Goal: Use online tool/utility: Use online tool/utility

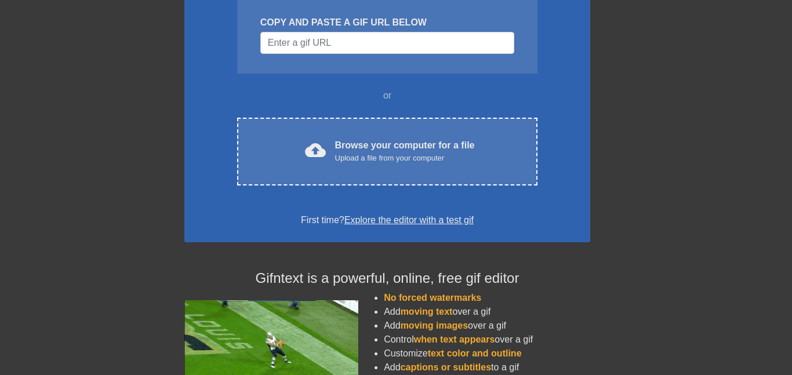
scroll to position [127, 9]
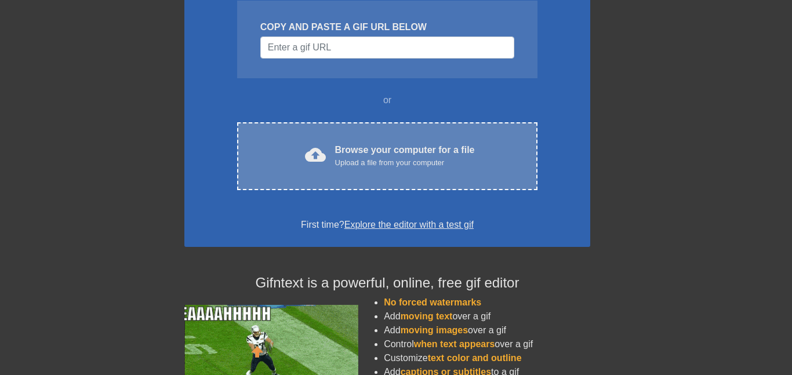
click at [422, 165] on div "Upload a file from your computer" at bounding box center [405, 163] width 140 height 12
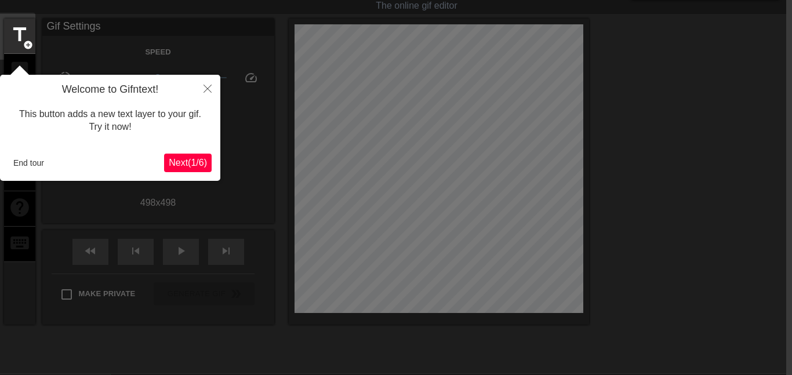
scroll to position [28, 6]
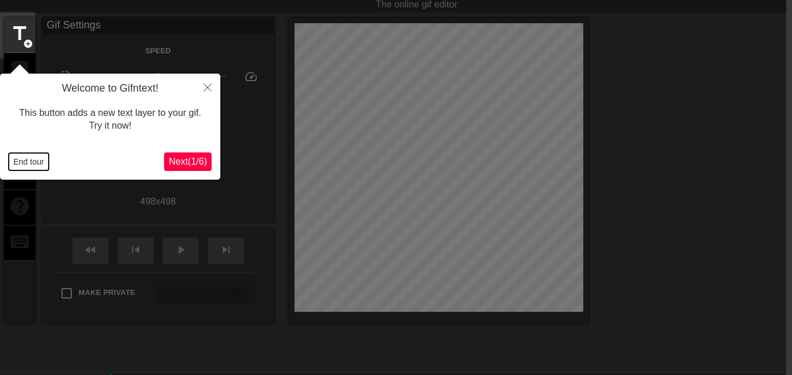
click at [42, 161] on button "End tour" at bounding box center [29, 161] width 40 height 17
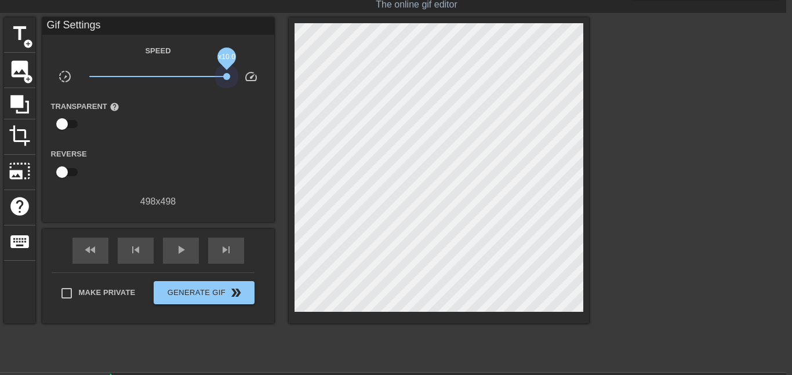
drag, startPoint x: 158, startPoint y: 77, endPoint x: 278, endPoint y: 88, distance: 120.5
click at [278, 88] on div "title add_circle image add_circle crop photo_size_select_large help keyboard Gi…" at bounding box center [296, 170] width 585 height 306
drag, startPoint x: 228, startPoint y: 80, endPoint x: 156, endPoint y: 79, distance: 71.3
click at [156, 79] on div "x10.0" at bounding box center [158, 79] width 155 height 18
click at [156, 78] on span "x10.0" at bounding box center [157, 77] width 137 height 14
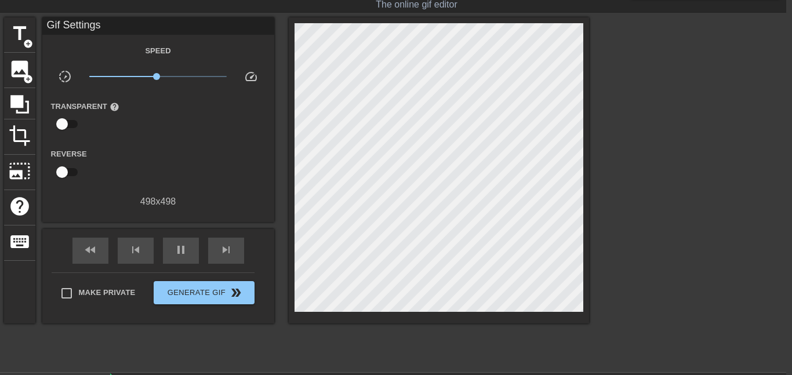
click at [194, 76] on span "x0.955" at bounding box center [157, 77] width 137 height 14
click at [169, 76] on span "x1.46" at bounding box center [157, 77] width 137 height 14
click at [98, 75] on span "x1.46" at bounding box center [157, 77] width 137 height 14
drag, startPoint x: 98, startPoint y: 75, endPoint x: 184, endPoint y: 75, distance: 86.3
click at [184, 75] on span "x2.48" at bounding box center [184, 76] width 7 height 7
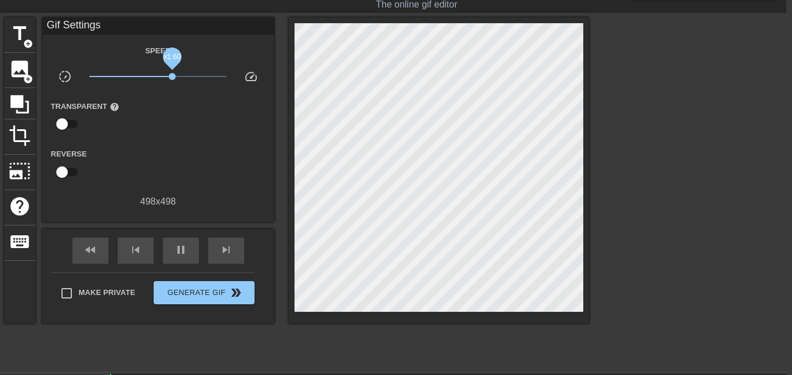
click at [172, 75] on span "x1.60" at bounding box center [157, 77] width 137 height 14
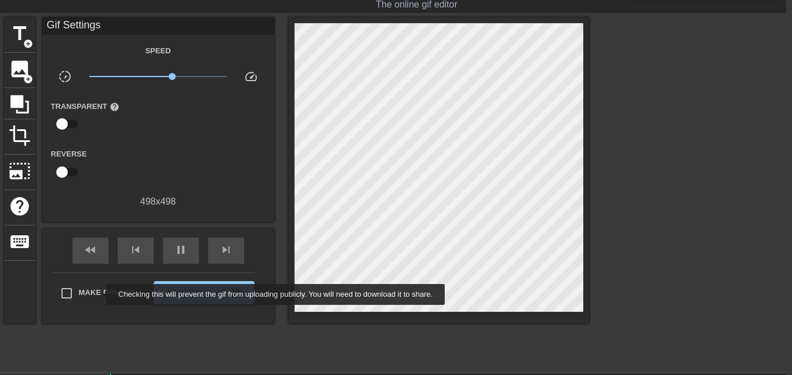
type input "60"
click at [99, 294] on span "Make Private" at bounding box center [107, 293] width 57 height 12
click at [79, 294] on input "Make Private" at bounding box center [66, 293] width 24 height 24
checkbox input "true"
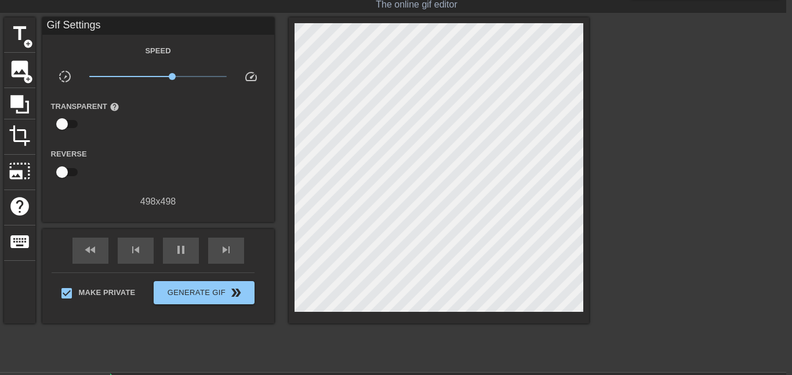
click at [163, 75] on span "x1.60" at bounding box center [157, 77] width 137 height 14
type input "210"
click at [61, 172] on input "checkbox" at bounding box center [62, 172] width 66 height 22
checkbox input "true"
click at [14, 26] on span "title" at bounding box center [20, 34] width 22 height 22
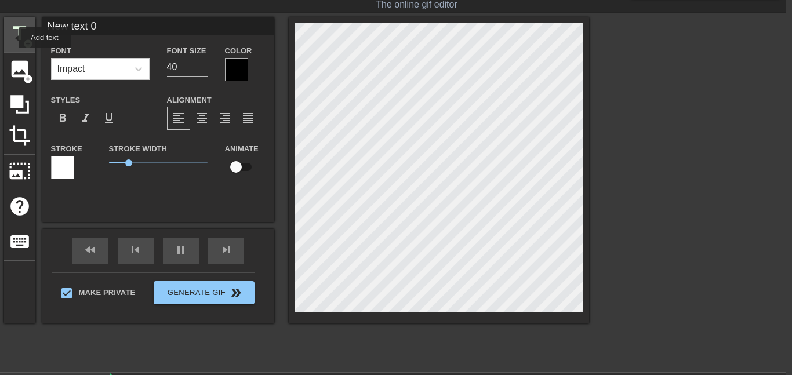
type input "90"
click at [11, 38] on span "title" at bounding box center [20, 34] width 22 height 22
type input "New text 1"
type input "90"
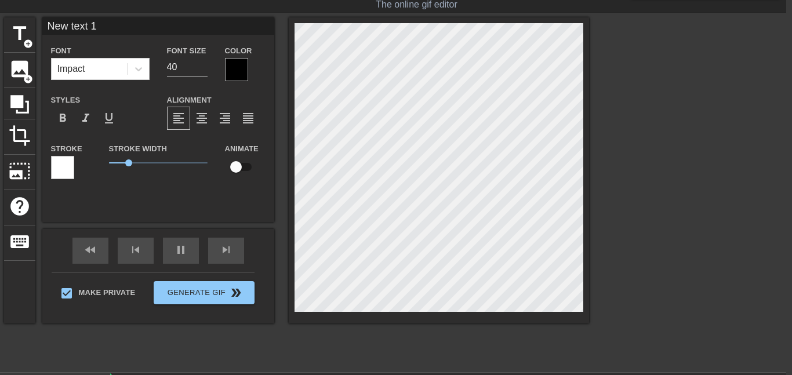
type input "New text"
type textarea "New text"
type input "New text"
type textarea "New text"
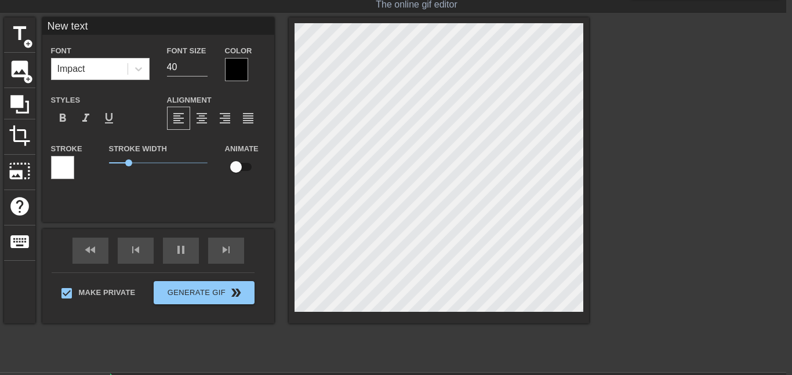
type input "New tex"
type textarea "New tex"
type input "New te"
type textarea "New t"
type input "60"
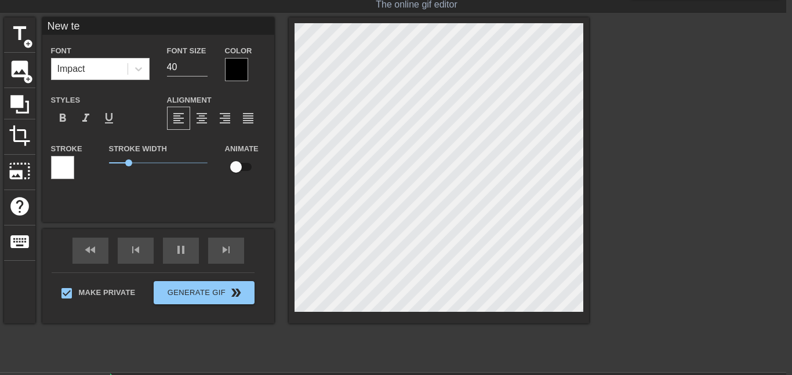
type input "New"
type textarea "New"
type input "New"
type textarea "Ne"
type input "90"
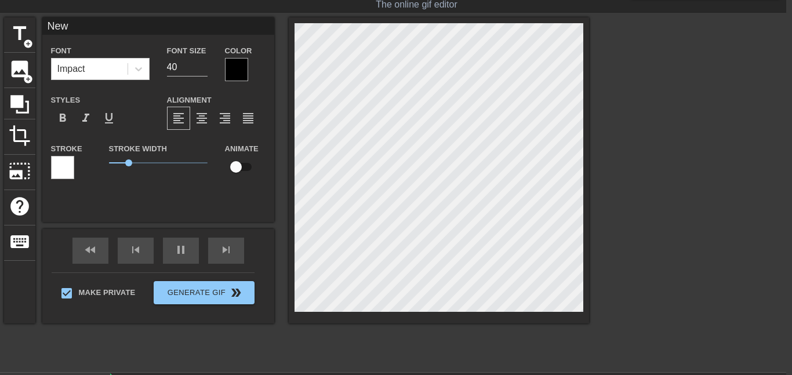
type input "N"
type textarea "N"
type input "60"
type input "T"
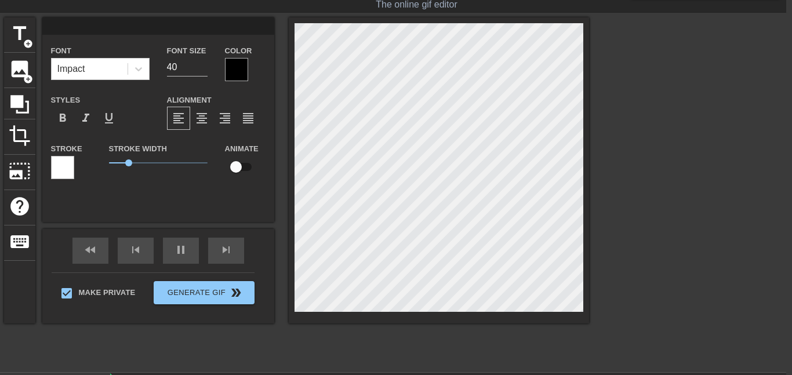
type textarea "T"
type input "90"
type input "Te"
type textarea "Te"
type input "120"
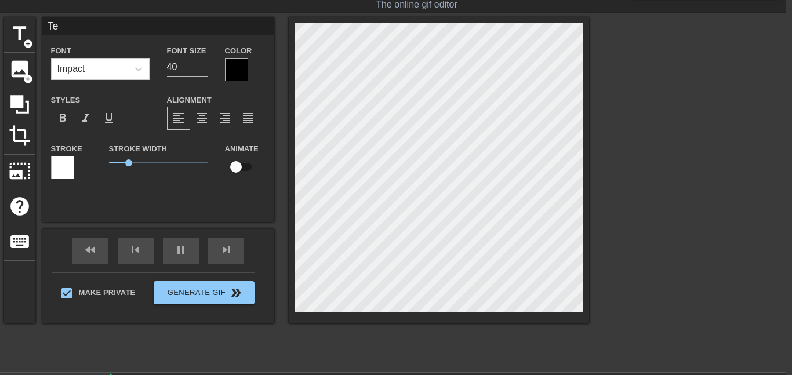
type input "Tee"
type textarea "Tee"
type input "510"
type input "Teeh"
type textarea "Teeh"
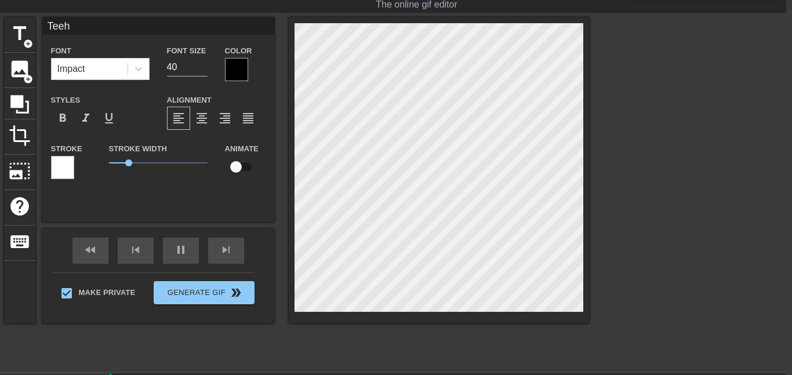
type input "150"
type input "Teehe"
type textarea "Teehe"
type input "60"
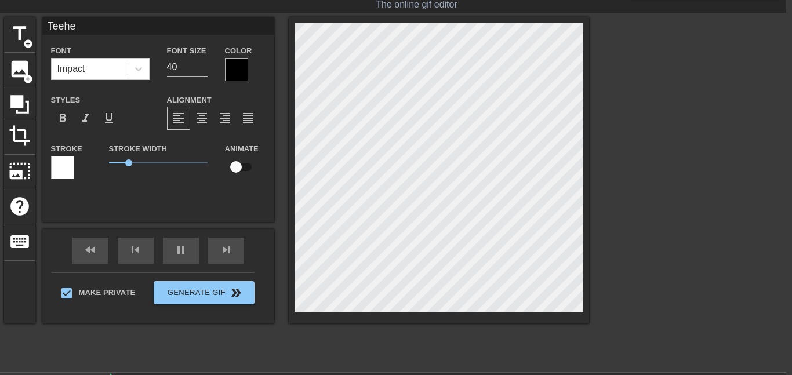
type input "Teehee"
type textarea "Teehee"
type input "90"
type input "Teehee"
type textarea "Teehee"
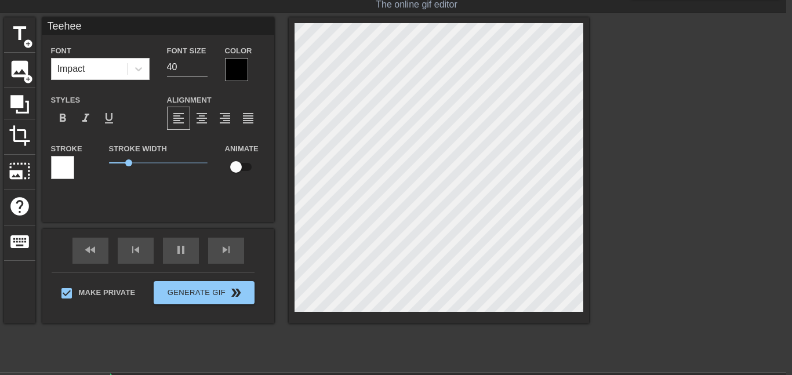
type input "90"
type input "Teehee t"
type textarea "Teehee t"
type input "90"
type input "Teehee ti"
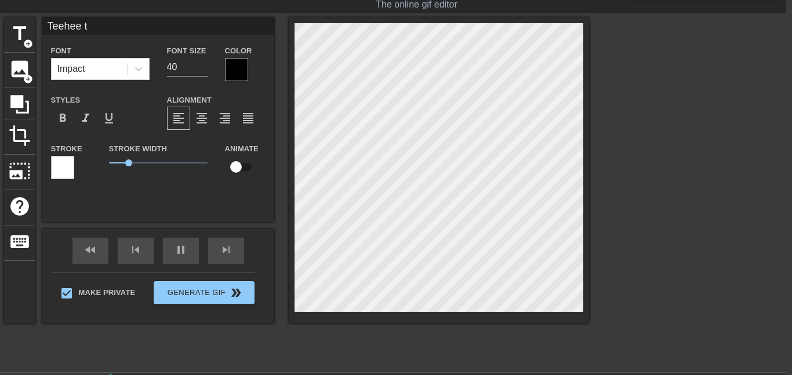
type textarea "Teehee ti"
type input "60"
type input "[PERSON_NAME]"
type textarea "[PERSON_NAME]"
type input "60"
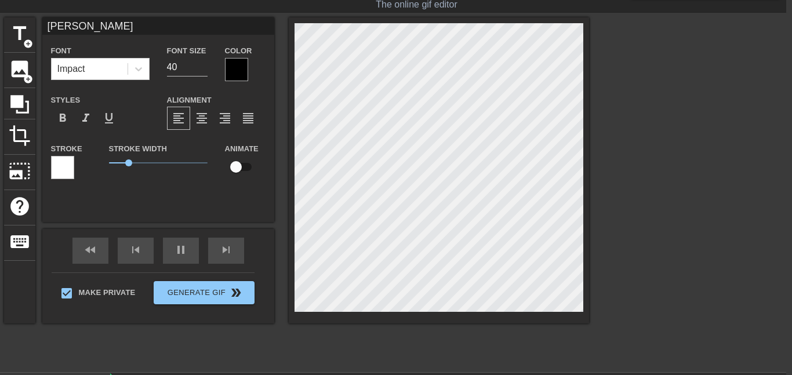
type input "Teehee time"
type textarea "Teehee time"
type input "90"
type input "[PERSON_NAME]"
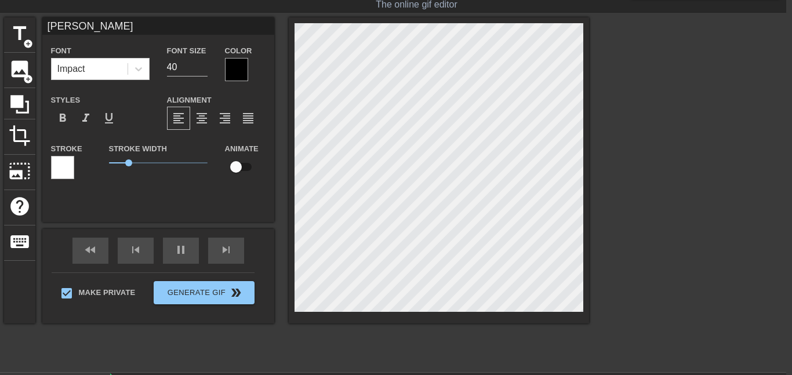
type textarea "[PERSON_NAME]"
type input "90"
type input "Teehee ti"
type textarea "Teehee ti"
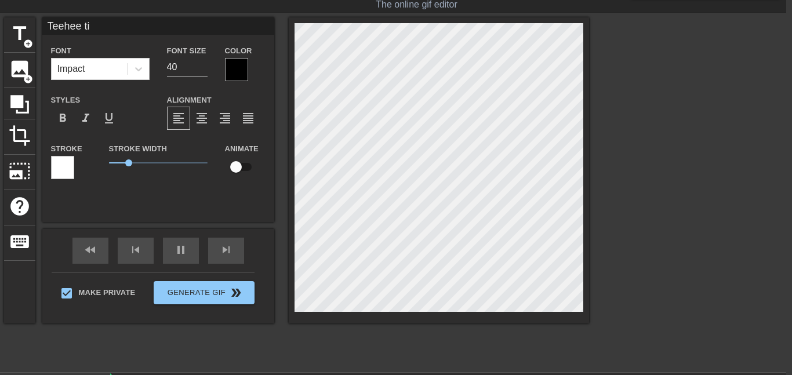
type input "30"
type input "Teehee t"
type textarea "Teehee t"
type input "120"
type input "Teehee"
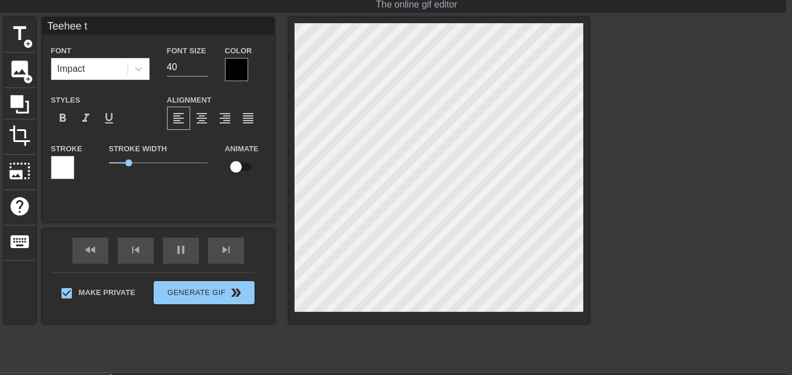
type textarea "Teehee"
type input "90"
type input "Teehee"
type textarea "Teehee"
type input "90"
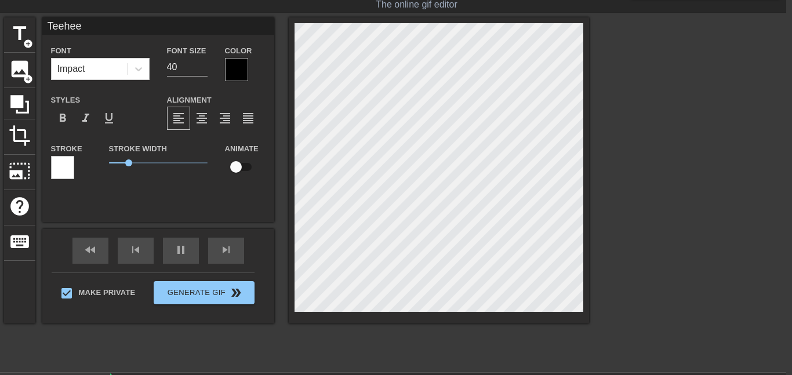
type textarea "Teehee"
click at [238, 71] on div at bounding box center [236, 69] width 23 height 23
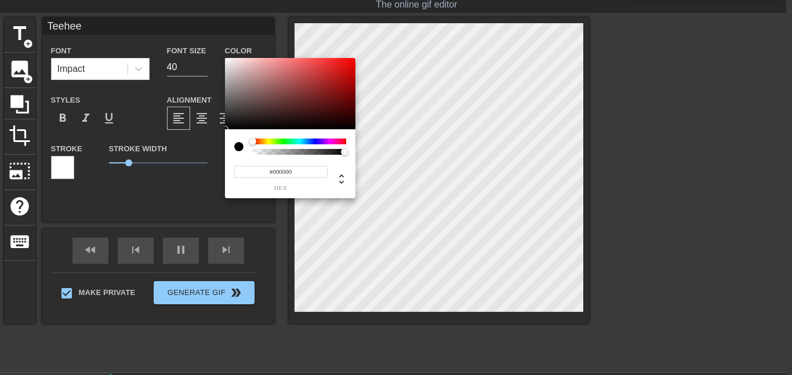
type input "90"
type input "0"
click at [335, 153] on div at bounding box center [299, 152] width 90 height 6
type input "90"
type input "1"
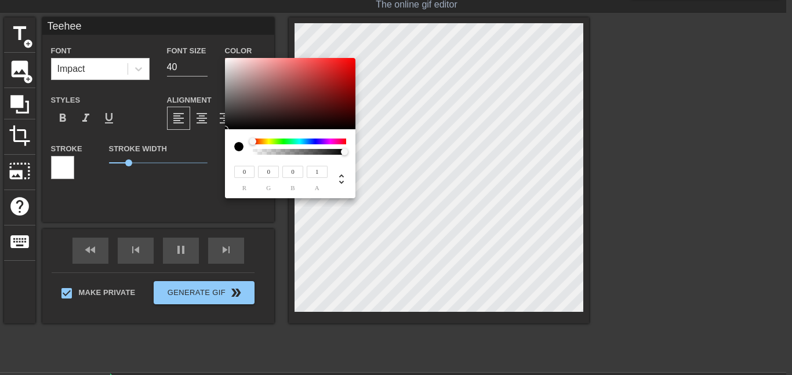
type input "120"
type input "0.98"
type input "90"
type input "0.99"
type input "90"
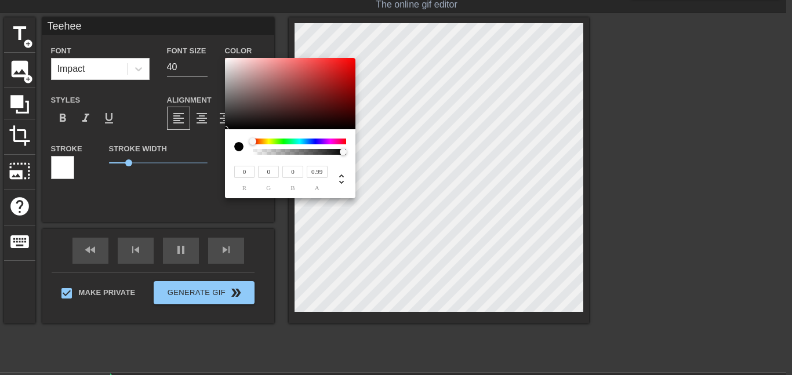
type input "1"
drag, startPoint x: 335, startPoint y: 153, endPoint x: 347, endPoint y: 154, distance: 12.2
click at [347, 154] on div at bounding box center [347, 152] width 7 height 7
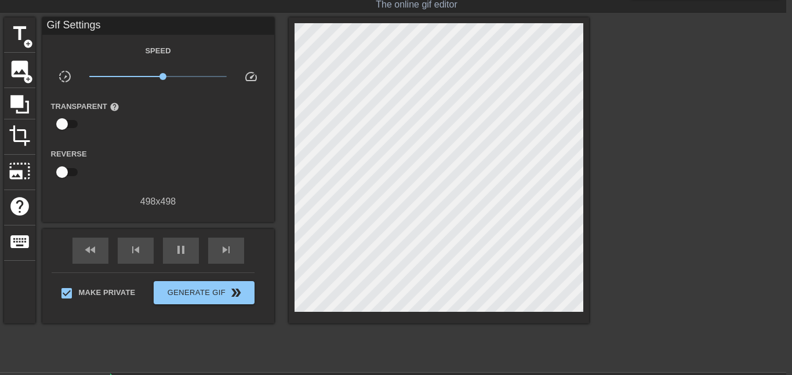
type input "120"
click at [67, 173] on input "checkbox" at bounding box center [62, 172] width 66 height 22
checkbox input "true"
click at [23, 39] on span "add_circle" at bounding box center [28, 44] width 10 height 10
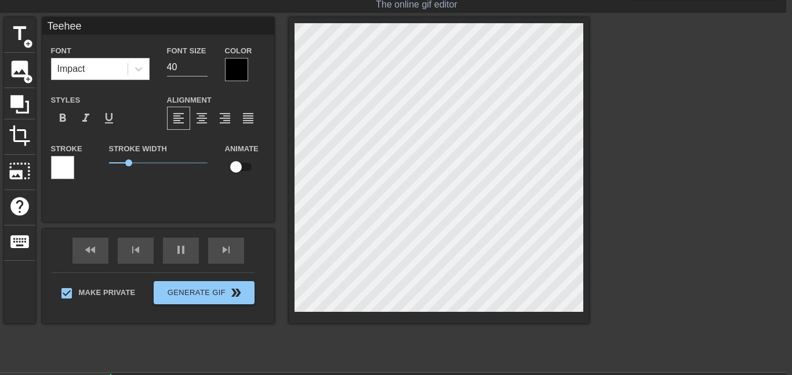
click at [235, 70] on div at bounding box center [236, 69] width 23 height 23
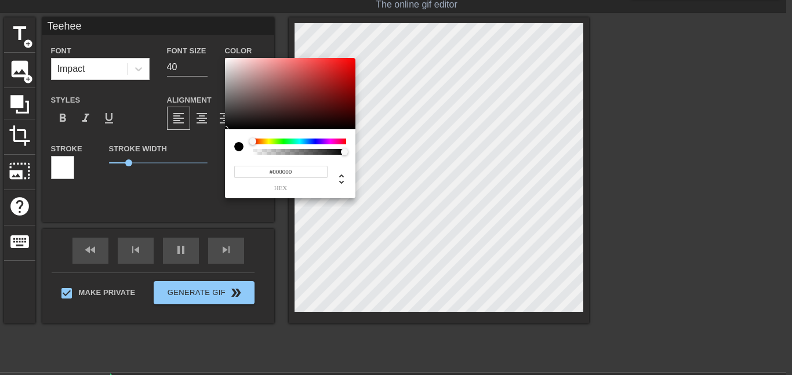
click at [253, 150] on div at bounding box center [299, 152] width 93 height 6
click at [253, 151] on div at bounding box center [299, 152] width 93 height 6
type input "60"
type input "0"
type input "60"
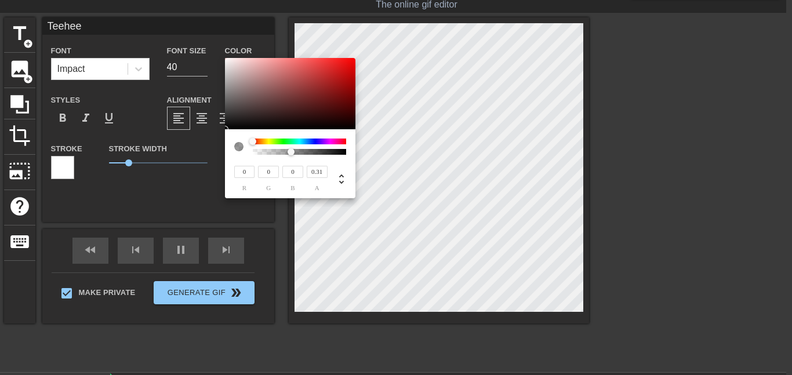
type input "0.28"
type input "90"
type input "0.14"
type input "120"
type input "0"
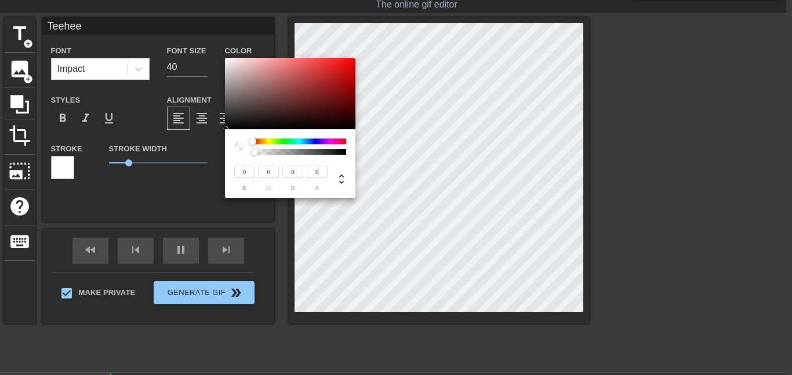
drag, startPoint x: 346, startPoint y: 154, endPoint x: 216, endPoint y: 161, distance: 130.5
click at [216, 161] on div "0 r 0 g 0 b 0 a" at bounding box center [396, 187] width 792 height 375
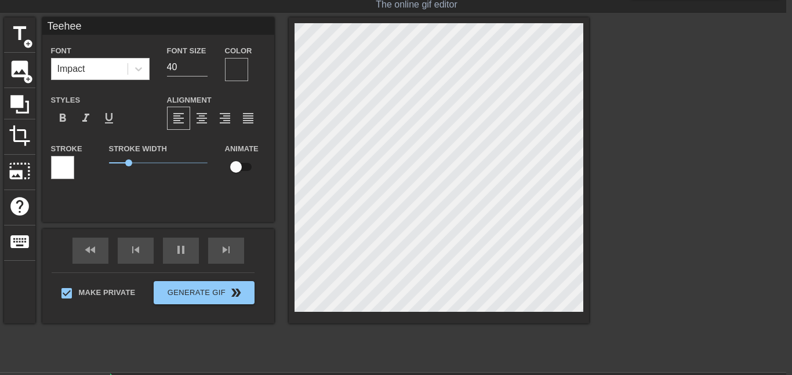
click at [57, 170] on div at bounding box center [62, 167] width 23 height 23
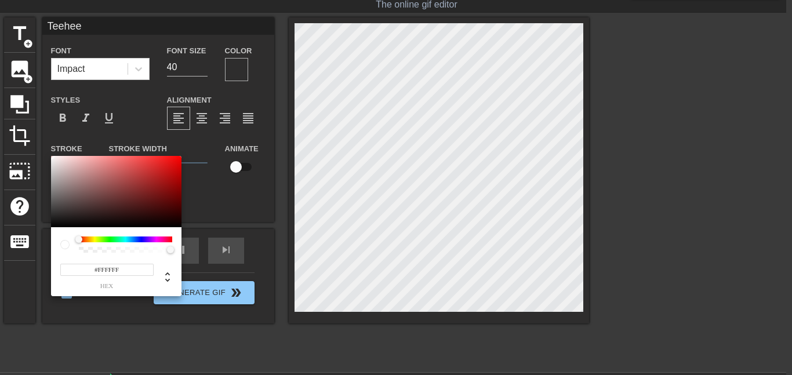
click at [170, 251] on div at bounding box center [170, 249] width 7 height 7
drag, startPoint x: 78, startPoint y: 240, endPoint x: 170, endPoint y: 241, distance: 91.6
click at [170, 241] on div at bounding box center [169, 239] width 7 height 7
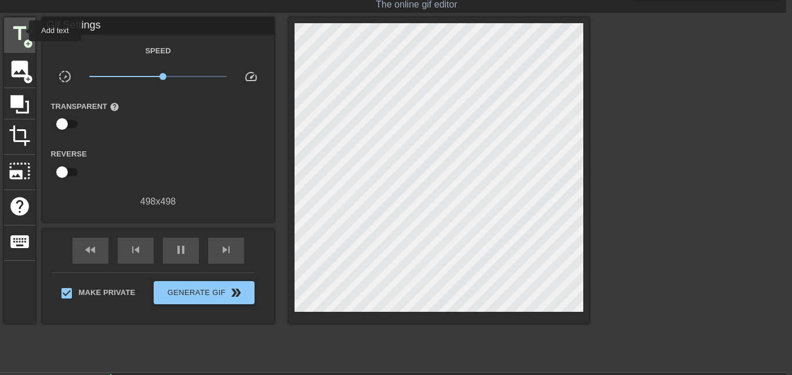
click at [21, 31] on span "title" at bounding box center [20, 34] width 22 height 22
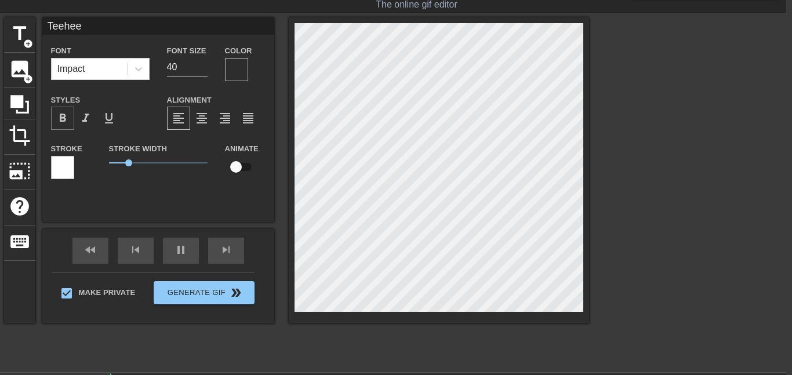
click at [64, 119] on span "format_bold" at bounding box center [63, 118] width 14 height 14
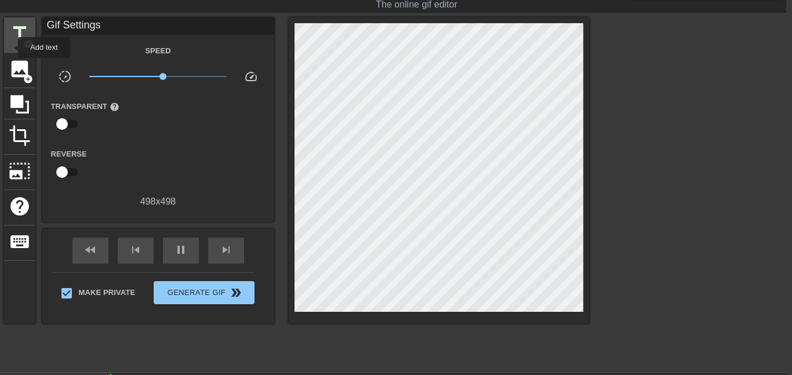
click at [10, 45] on div "title add_circle" at bounding box center [19, 34] width 31 height 35
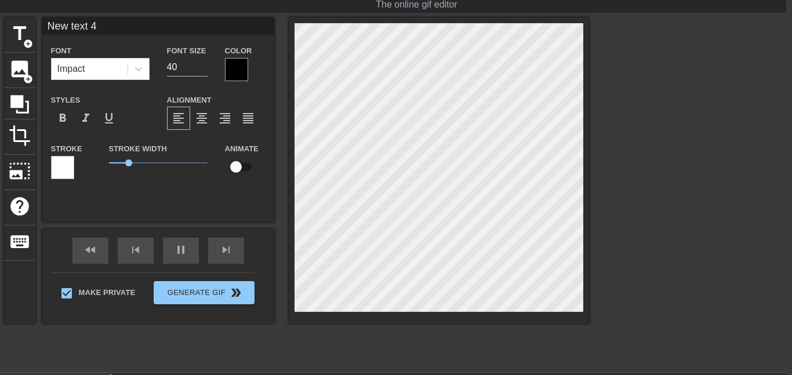
type input "120"
type input "NeTw text 4"
type textarea "NeTw text 4"
type input "90"
type textarea "NeTiw text 4"
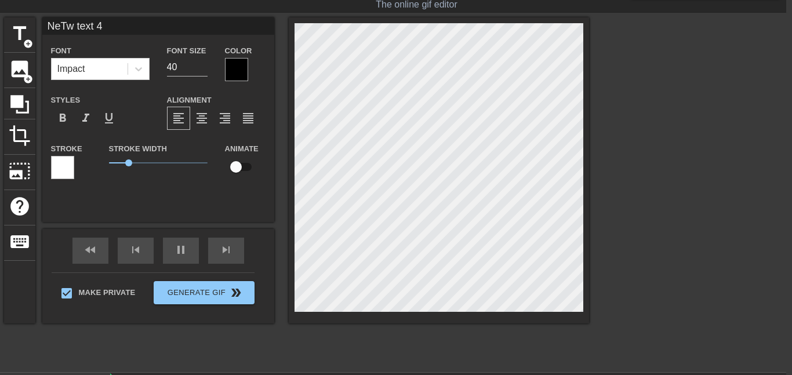
type input "120"
type input "NeTi9w text 4"
type textarea "NeTi9w text 4"
type input "60"
type input "NeTi9mw text 4"
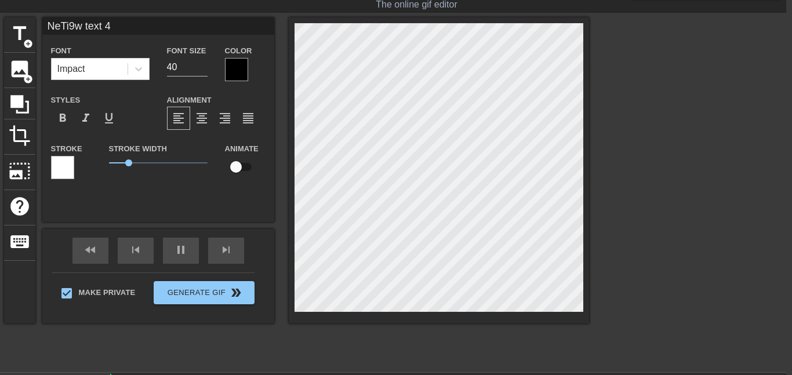
type textarea "NeTi9mw text 4"
type input "90"
type input "NeTi9mew text 4"
type textarea "NeTi9mew text 4"
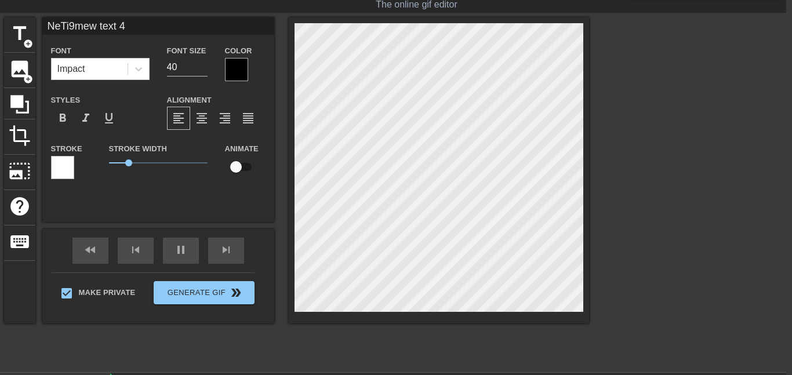
type input "120"
type input "NeTi9mew text"
type textarea "NeTi9mew text"
type input "60"
type input "NeTi9mew text"
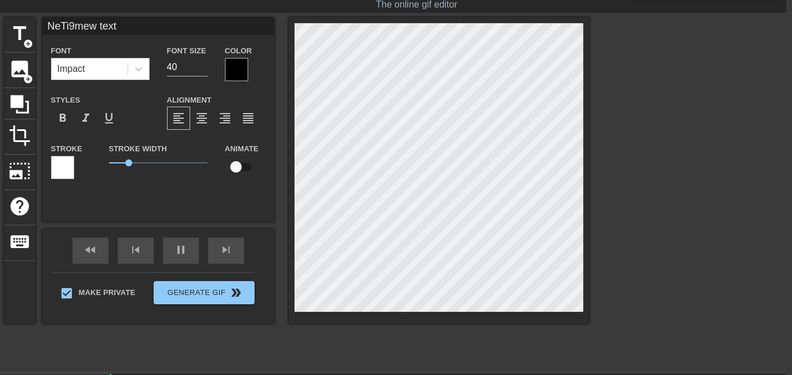
type textarea "NeTi9mew text"
type input "90"
type input "NeTi9mew tex"
type textarea "NeTi9mew tex"
type input "NeTi9mew te"
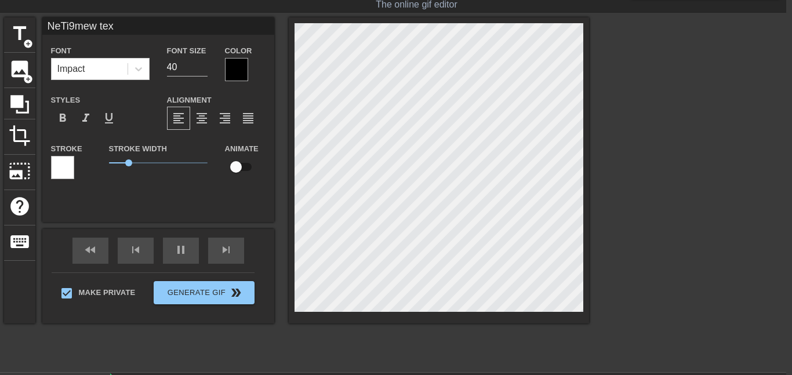
type textarea "NeTi9mew te"
type input "NeTi9mew t"
type textarea "NeTi9mew t"
type input "NeTi9mew"
type textarea "NeTi9mew"
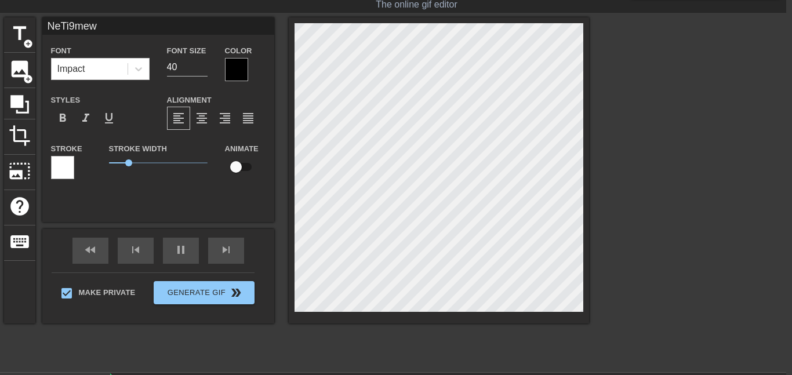
type input "60"
type input "NeTi9me"
type textarea "NeTi9me"
type input "NeTi9m"
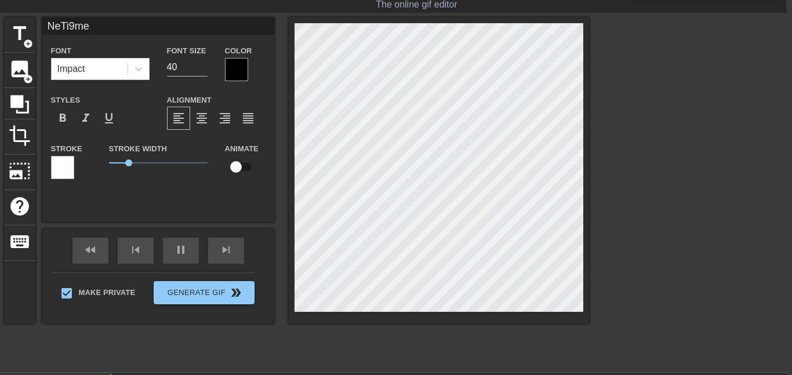
type textarea "NeTi9m"
type input "90"
type input "NeTi9"
type textarea "NeTi9"
type input "NeTi"
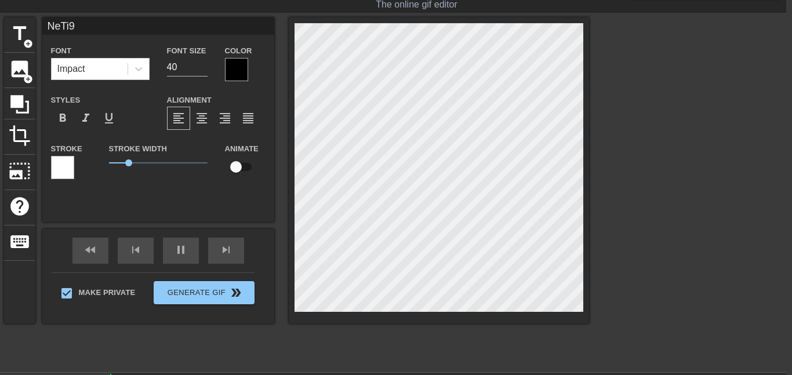
type textarea "NeTi"
type input "NeT"
type textarea "NeT"
type input "Ne"
type textarea "N"
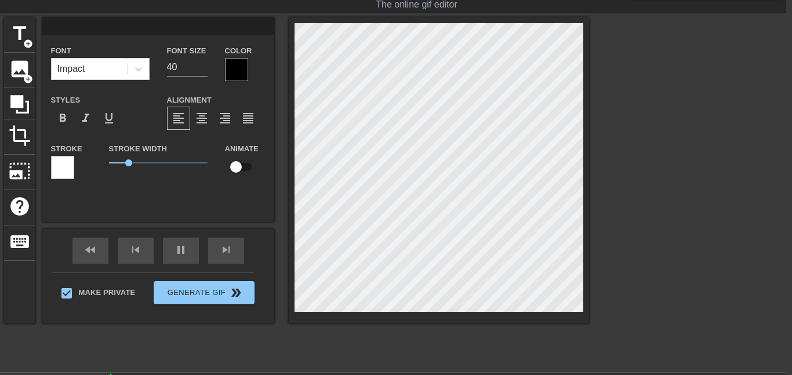
scroll to position [0, 0]
type input "90"
type input "T"
type textarea "T"
type input "90"
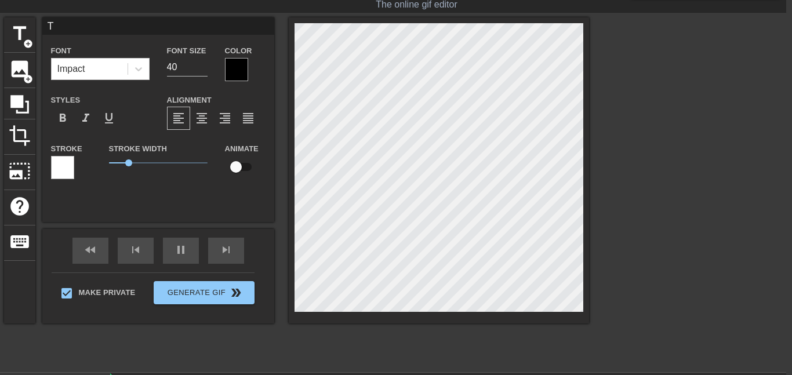
type input "Ti"
type textarea "Ti"
type input "150"
type input "[PERSON_NAME]"
type textarea "[PERSON_NAME]"
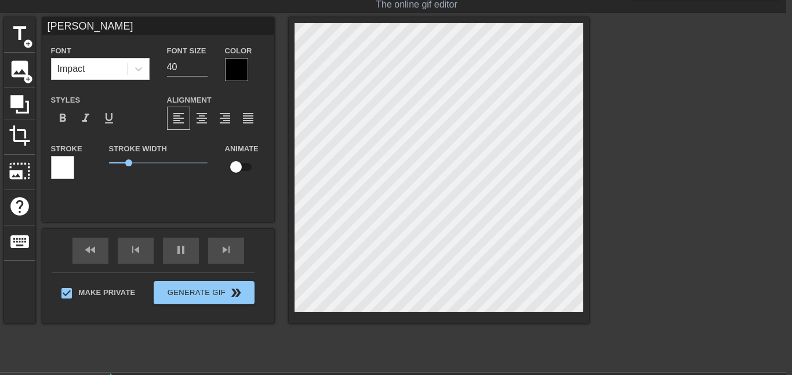
type input "30"
type input "Time"
type textarea "Time"
type input "90"
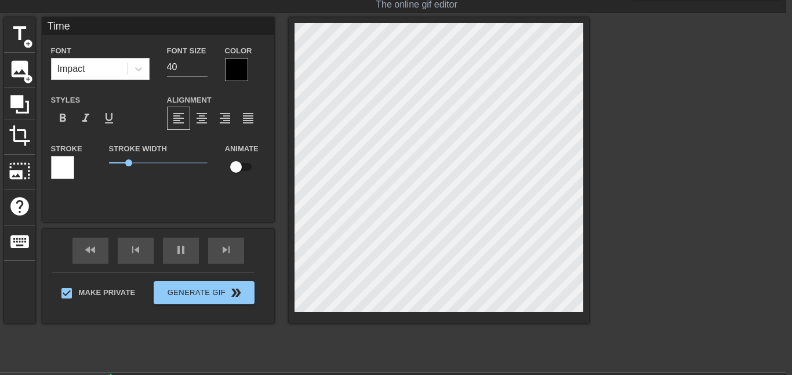
type textarea "Time"
click at [242, 73] on div at bounding box center [236, 69] width 23 height 23
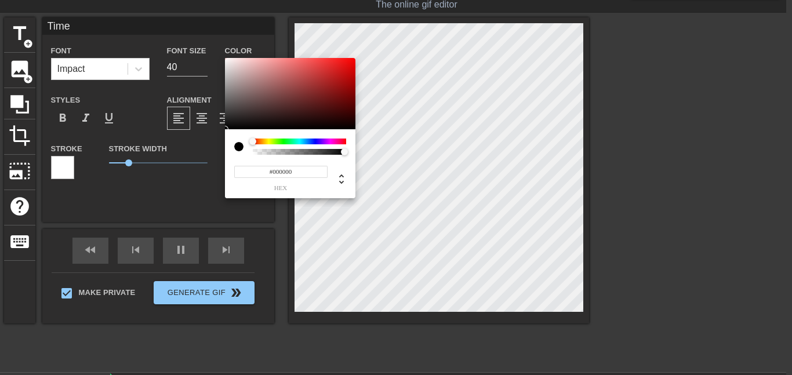
type input "120"
type input "0"
click at [256, 149] on div at bounding box center [299, 152] width 90 height 6
type input "90"
type input "0"
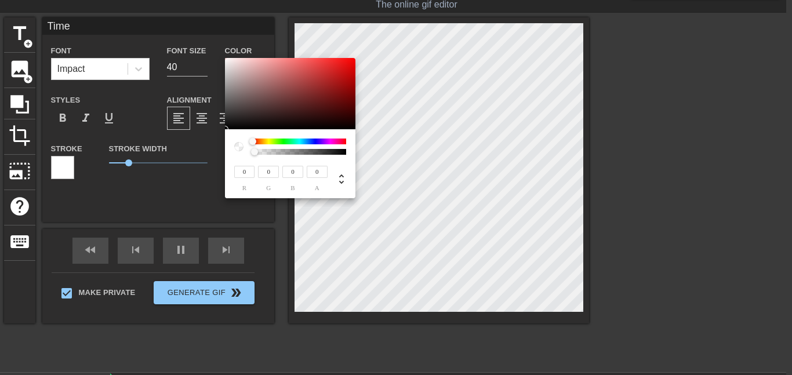
drag, startPoint x: 256, startPoint y: 152, endPoint x: 221, endPoint y: 155, distance: 34.8
click at [221, 155] on div "0 r 0 g 0 b 0 a" at bounding box center [396, 187] width 792 height 375
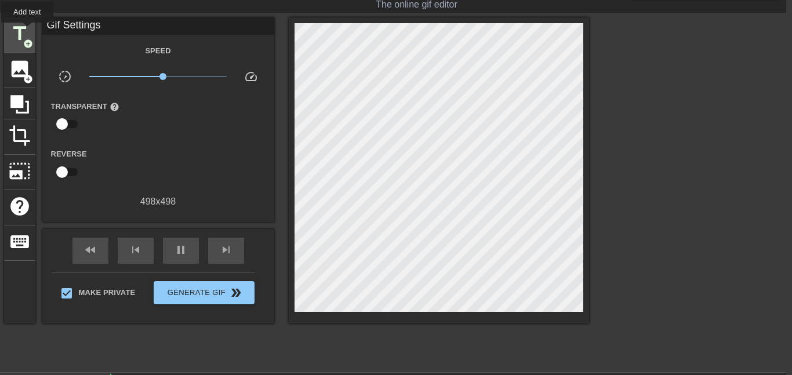
click at [27, 31] on span "title" at bounding box center [20, 34] width 22 height 22
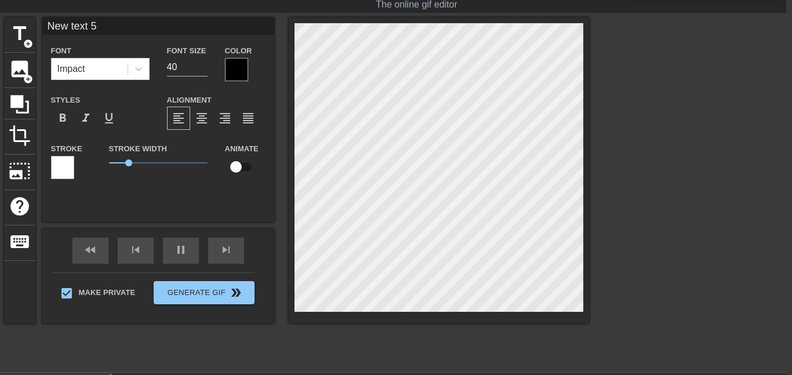
type input "90"
type input "T"
type textarea "T"
type input "Ti"
type textarea "Ti"
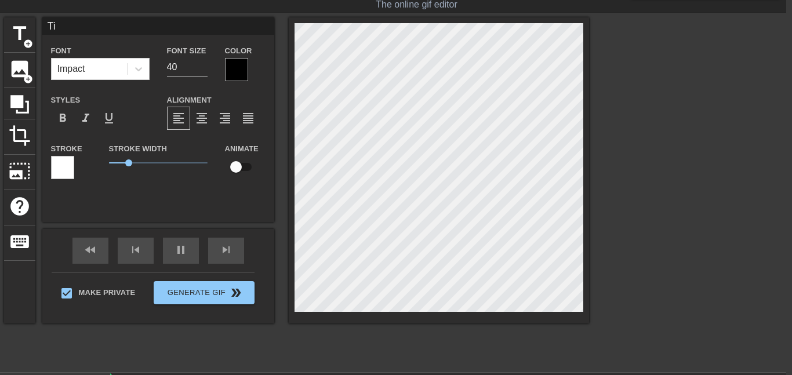
type input "90"
type input "[PERSON_NAME]"
type textarea "[PERSON_NAME]"
type input "30"
type input "Time"
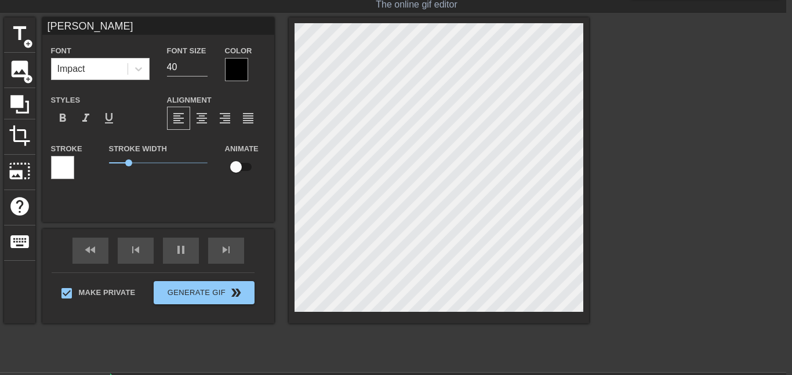
type textarea "Time"
type input "90"
type textarea "Time"
click at [236, 68] on div at bounding box center [236, 69] width 23 height 23
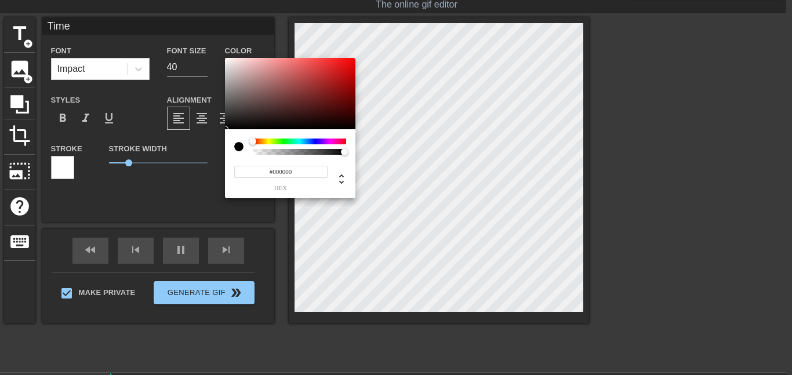
click at [242, 156] on div "#000000 hex" at bounding box center [290, 173] width 112 height 37
click at [248, 152] on div at bounding box center [243, 147] width 19 height 16
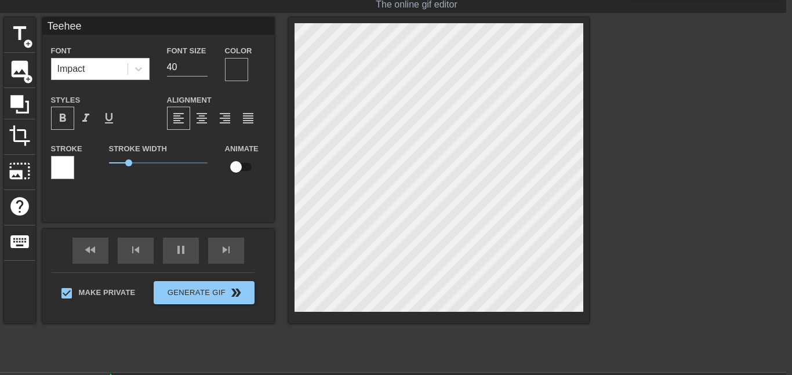
type input "90"
click at [238, 167] on input "checkbox" at bounding box center [236, 167] width 66 height 22
checkbox input "true"
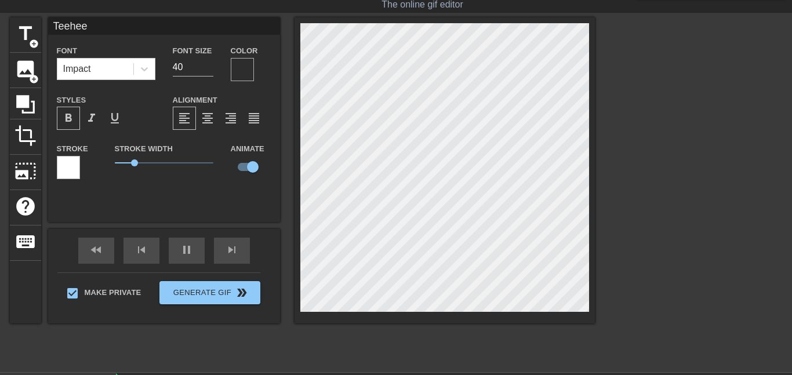
type input "120"
